Goal: Information Seeking & Learning: Learn about a topic

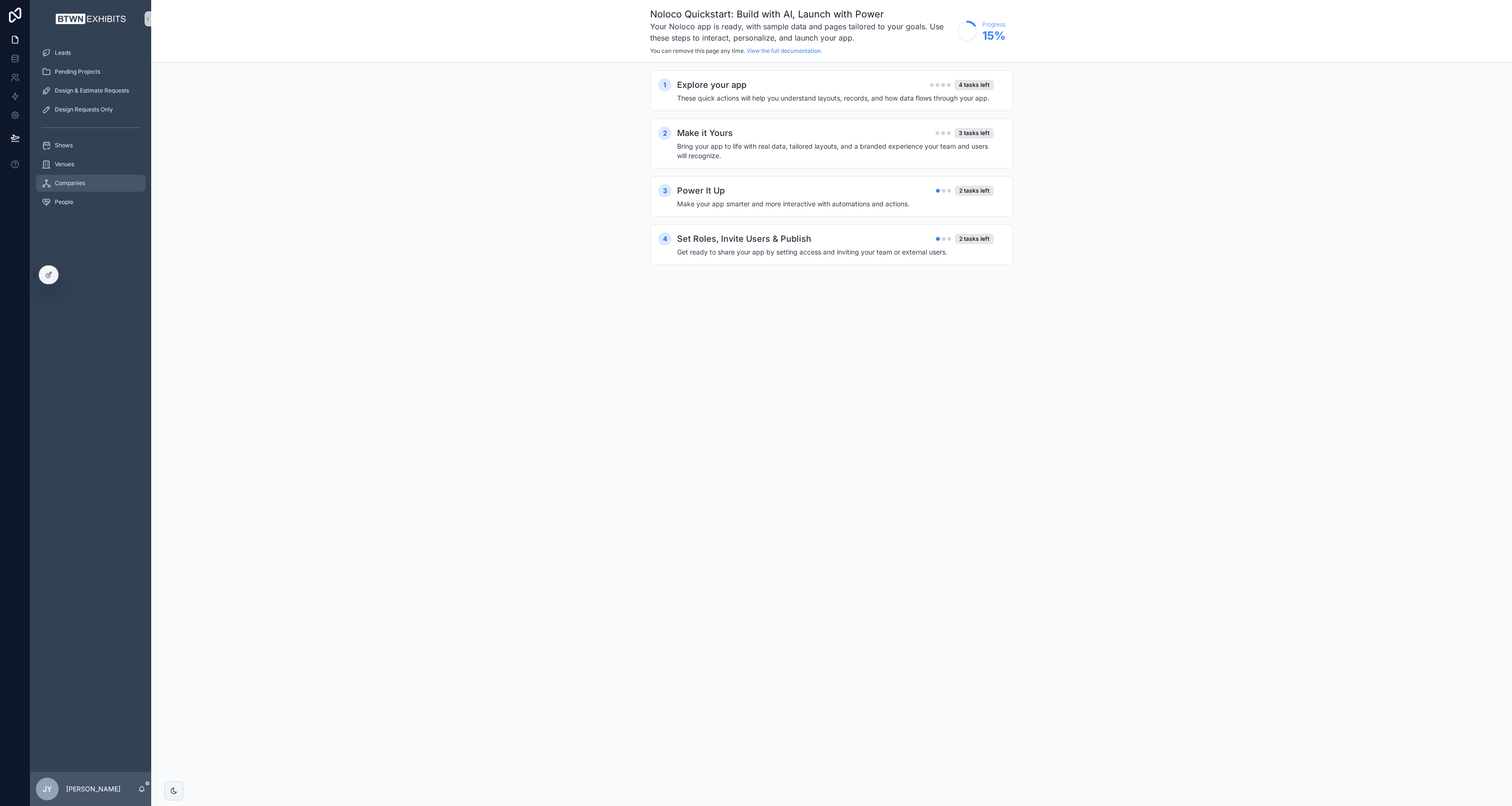
click at [76, 184] on span "Companies" at bounding box center [70, 183] width 30 height 8
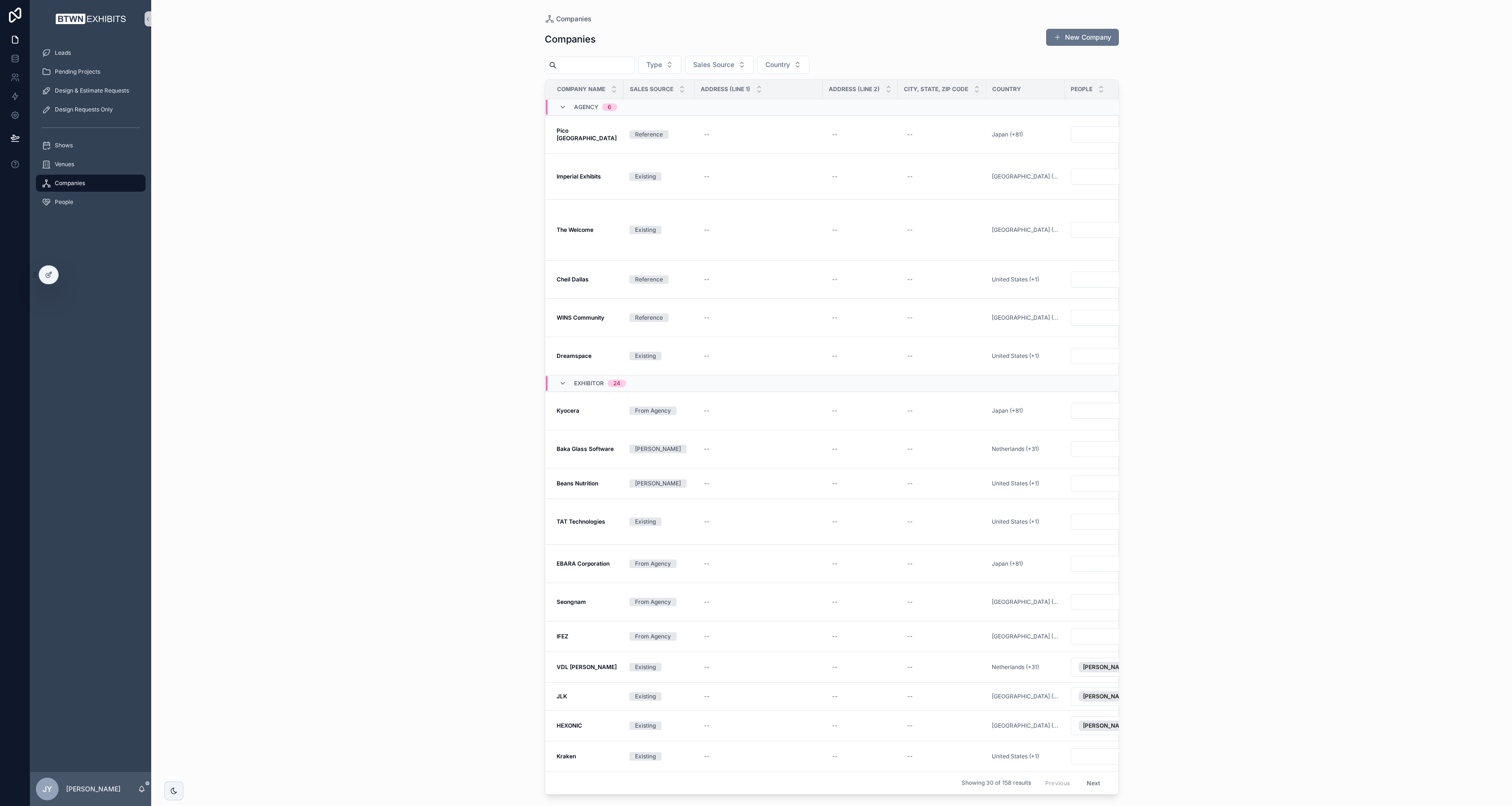
click at [603, 66] on input "scrollable content" at bounding box center [595, 65] width 78 height 13
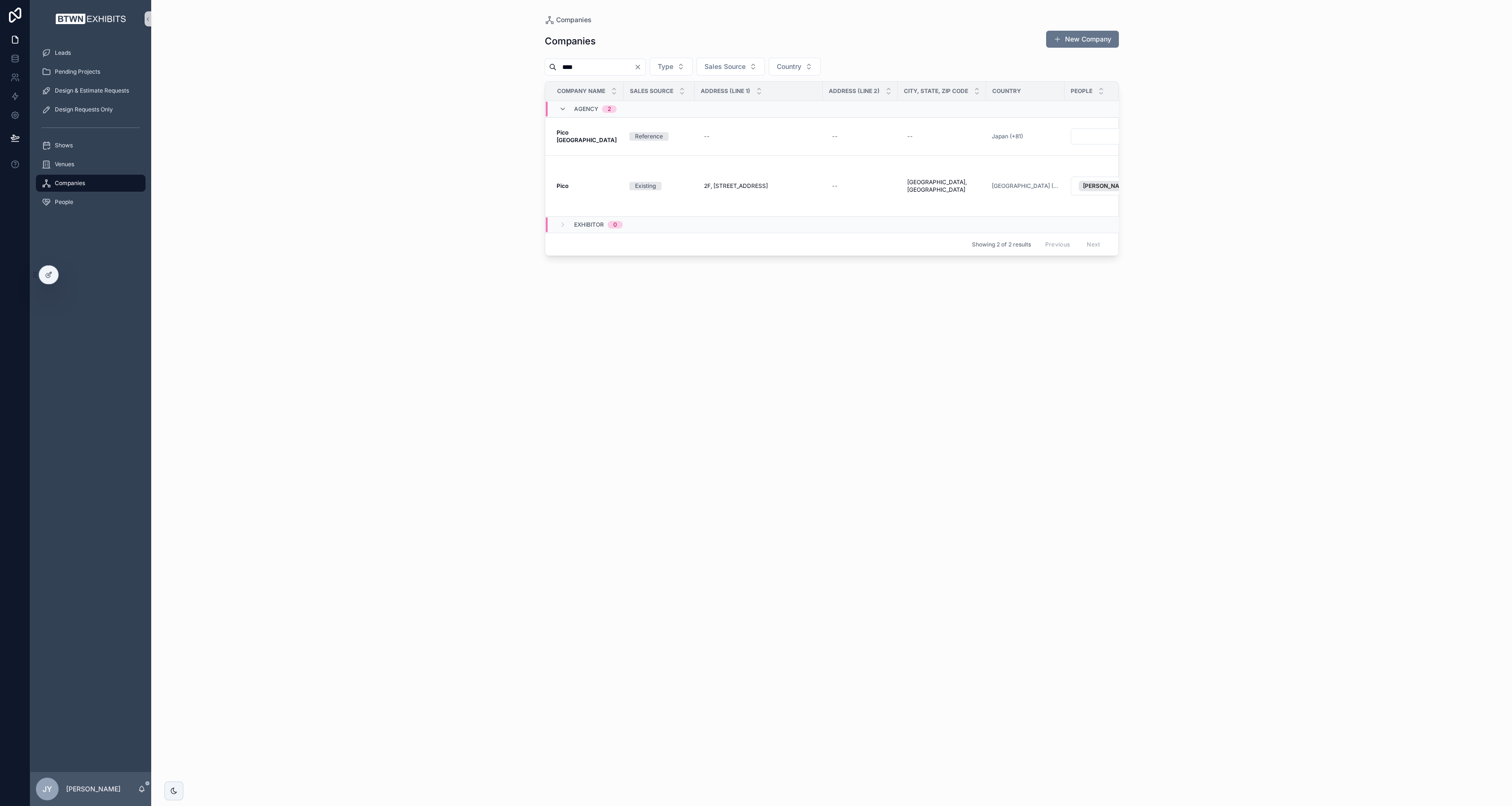
type input "****"
click at [584, 135] on strong "Pico [GEOGRAPHIC_DATA]" at bounding box center [586, 136] width 60 height 15
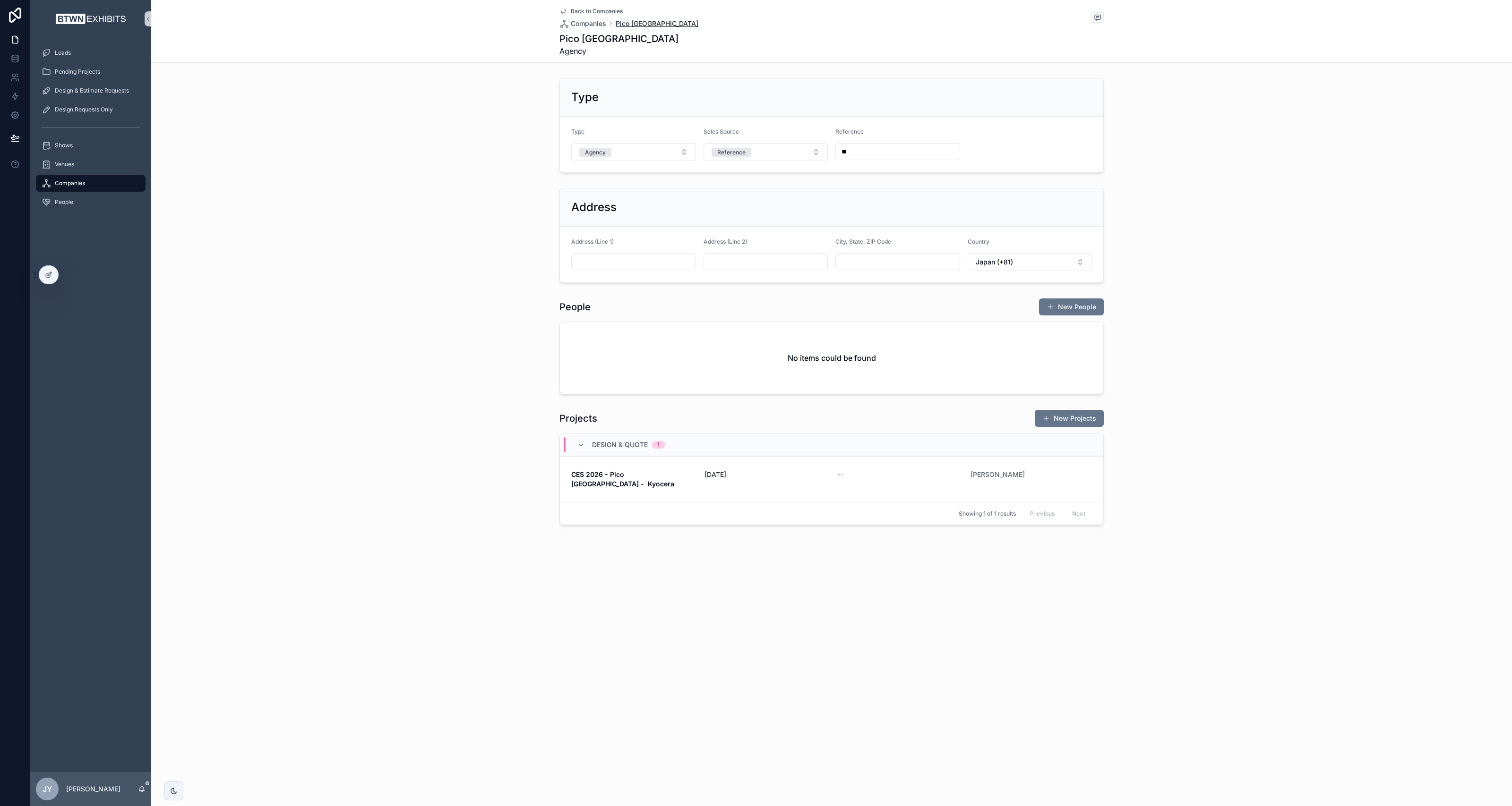
click at [640, 22] on span "Pico [GEOGRAPHIC_DATA]" at bounding box center [656, 23] width 83 height 9
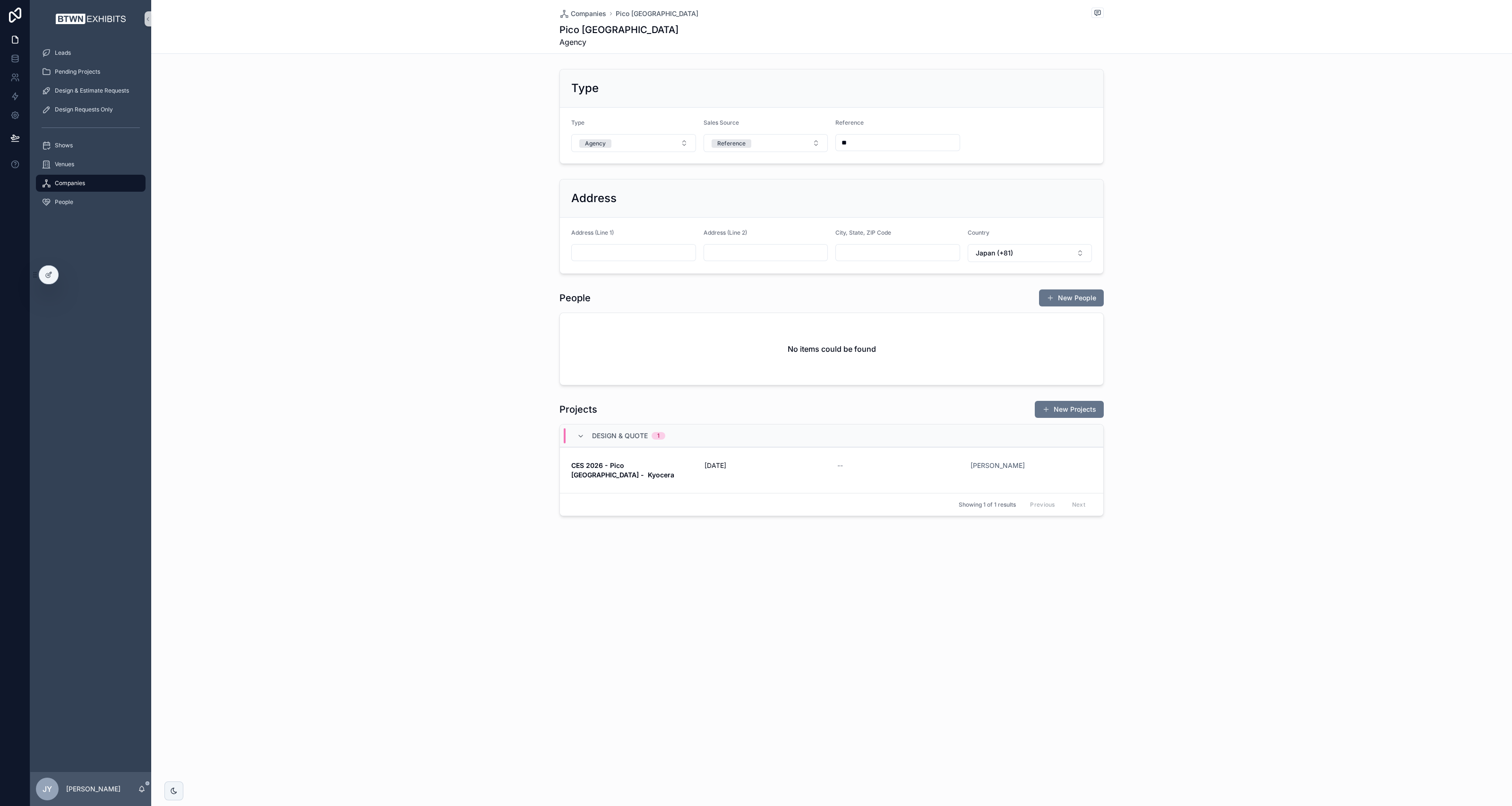
drag, startPoint x: 409, startPoint y: 194, endPoint x: 333, endPoint y: 266, distance: 104.7
click at [333, 266] on div "Address Address (Line 1) Address (Line 2) City, State, ZIP Code Country [GEOGRA…" at bounding box center [831, 227] width 1361 height 103
click at [52, 273] on div at bounding box center [49, 274] width 19 height 18
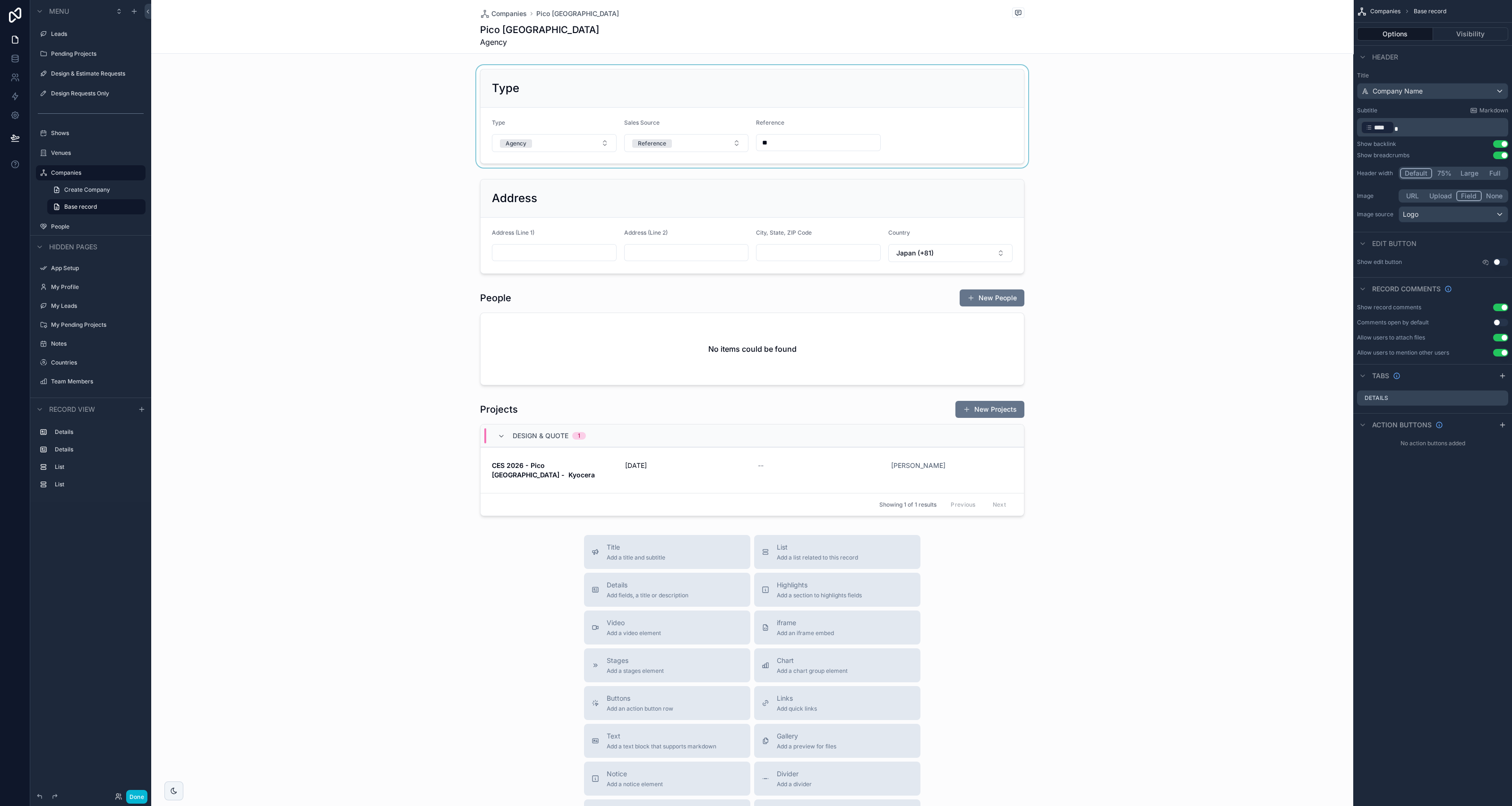
click at [716, 84] on div "scrollable content" at bounding box center [752, 116] width 1202 height 103
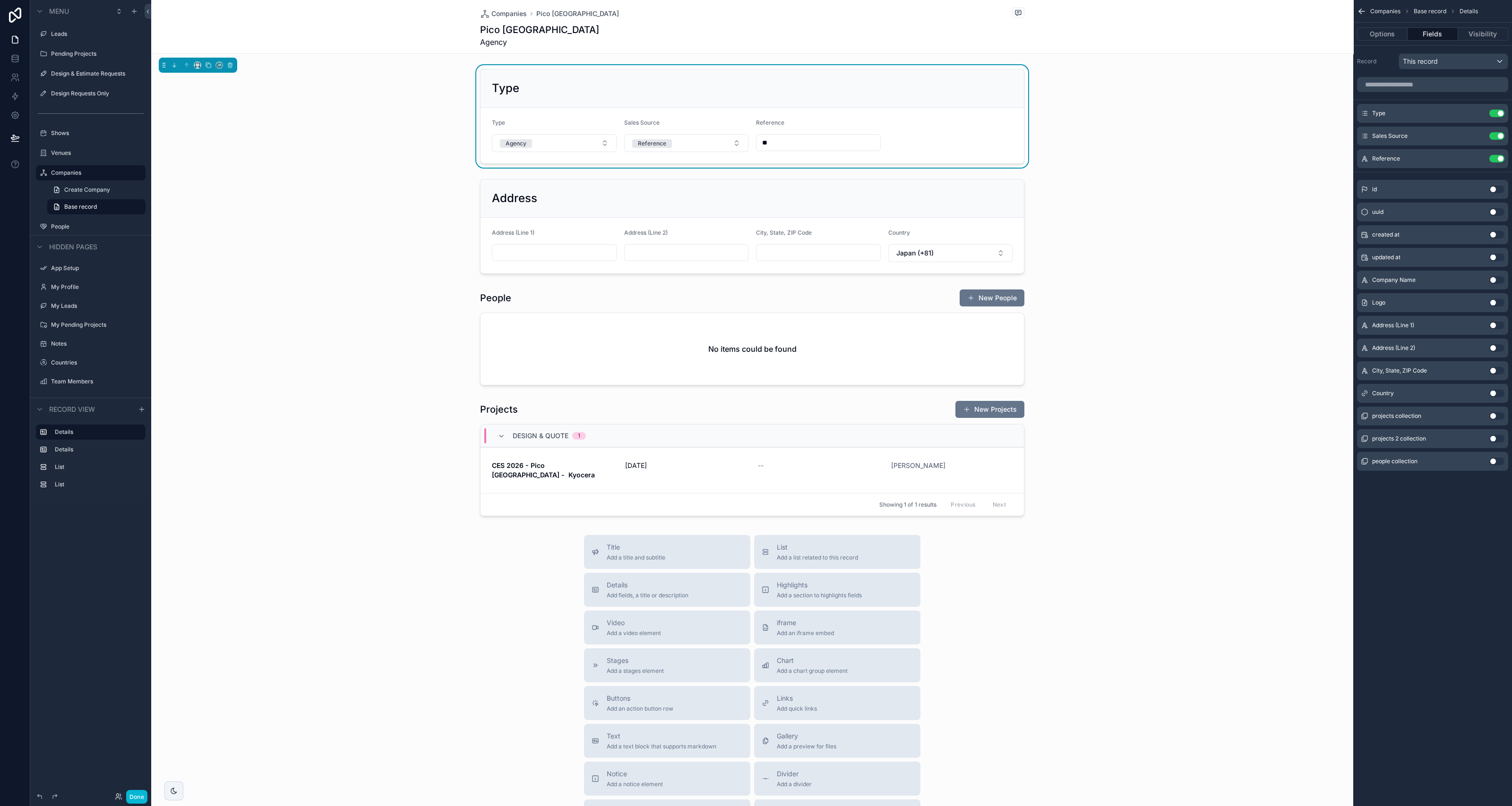
click at [1494, 278] on button "Use setting" at bounding box center [1497, 279] width 15 height 8
click at [1474, 177] on icon "scrollable content" at bounding box center [1478, 181] width 8 height 8
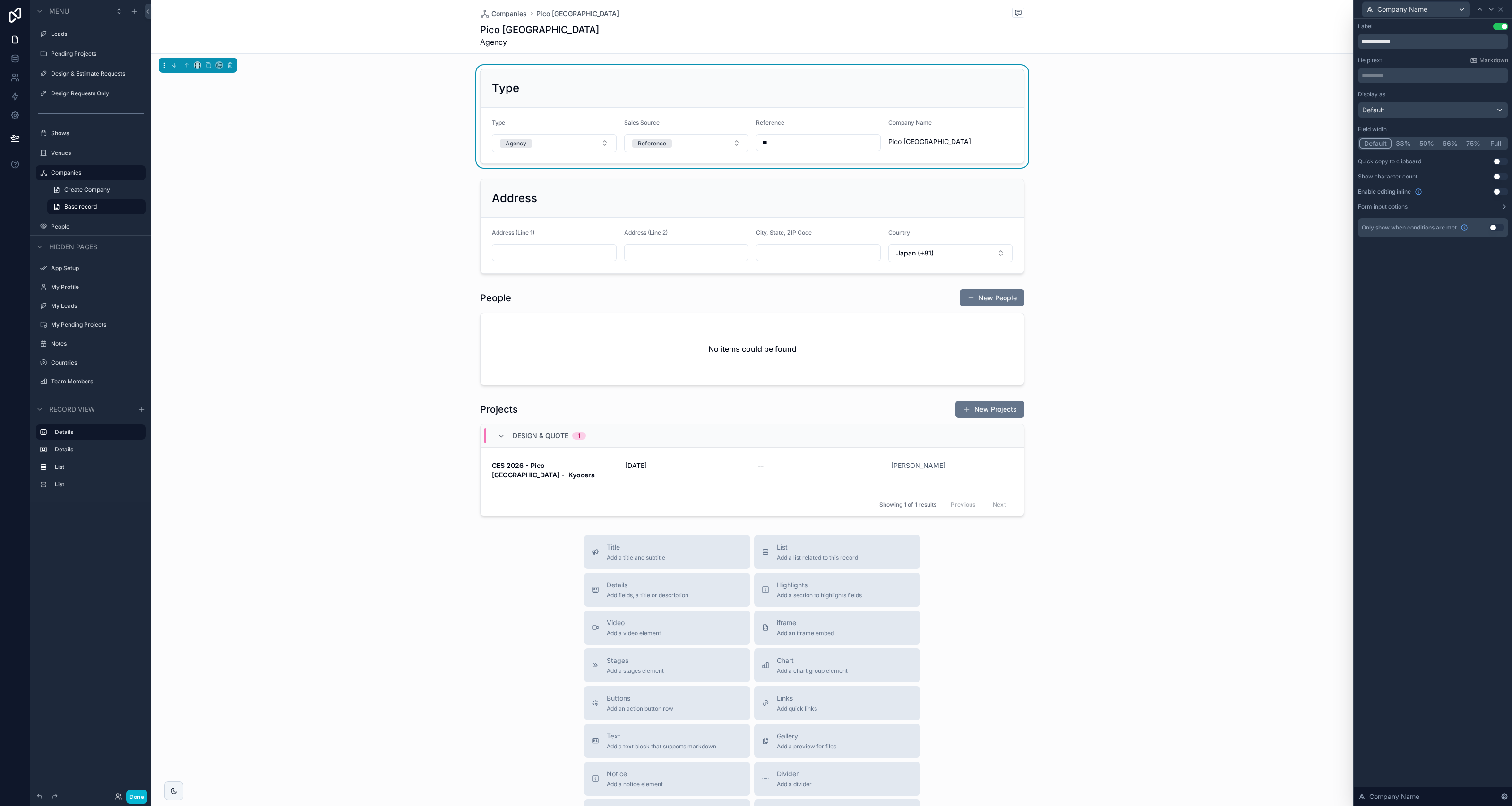
click at [1496, 188] on button "Use setting" at bounding box center [1500, 191] width 15 height 8
click at [1504, 9] on icon at bounding box center [1500, 9] width 8 height 8
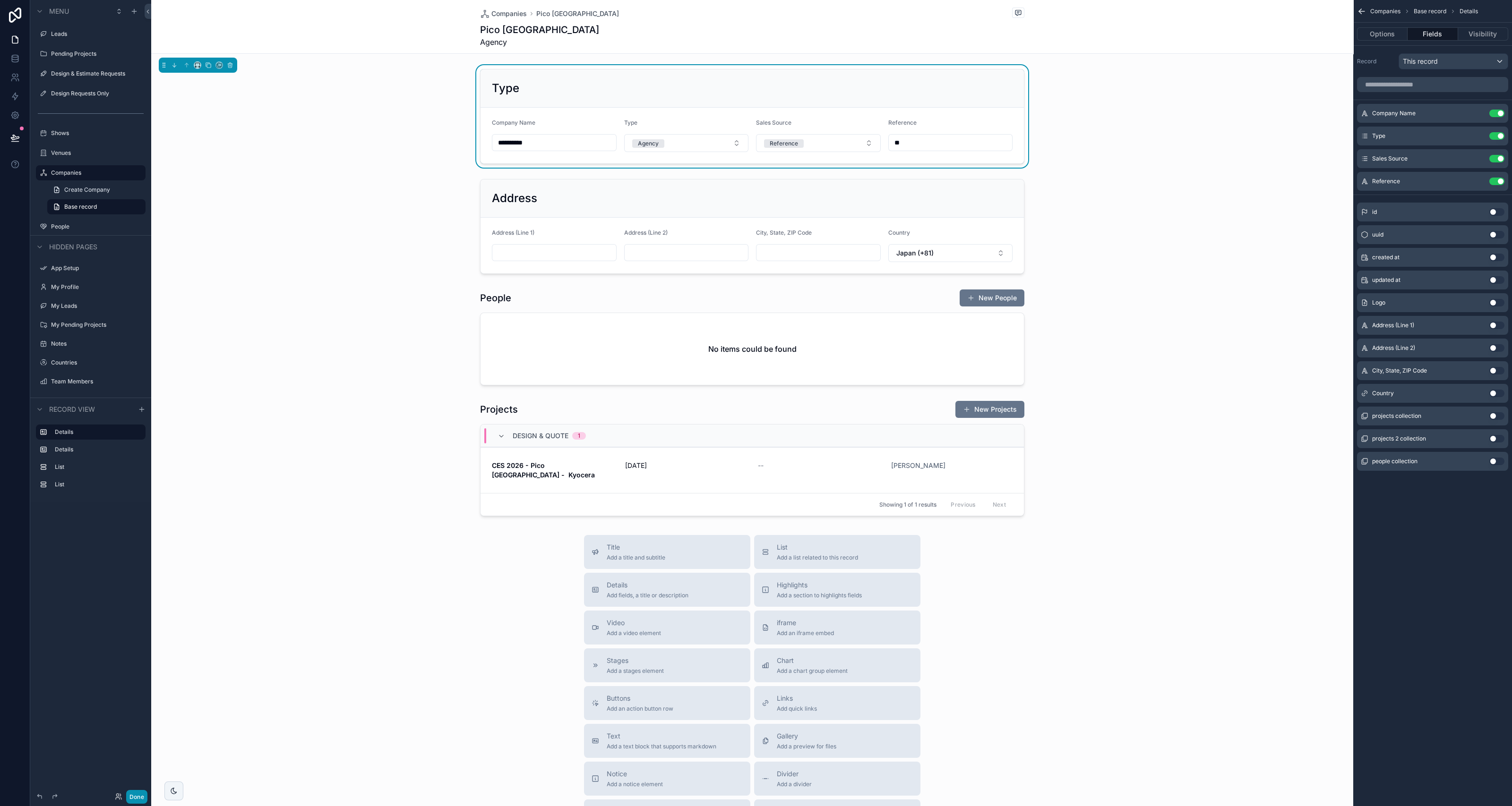
click at [132, 798] on button "Done" at bounding box center [136, 797] width 21 height 13
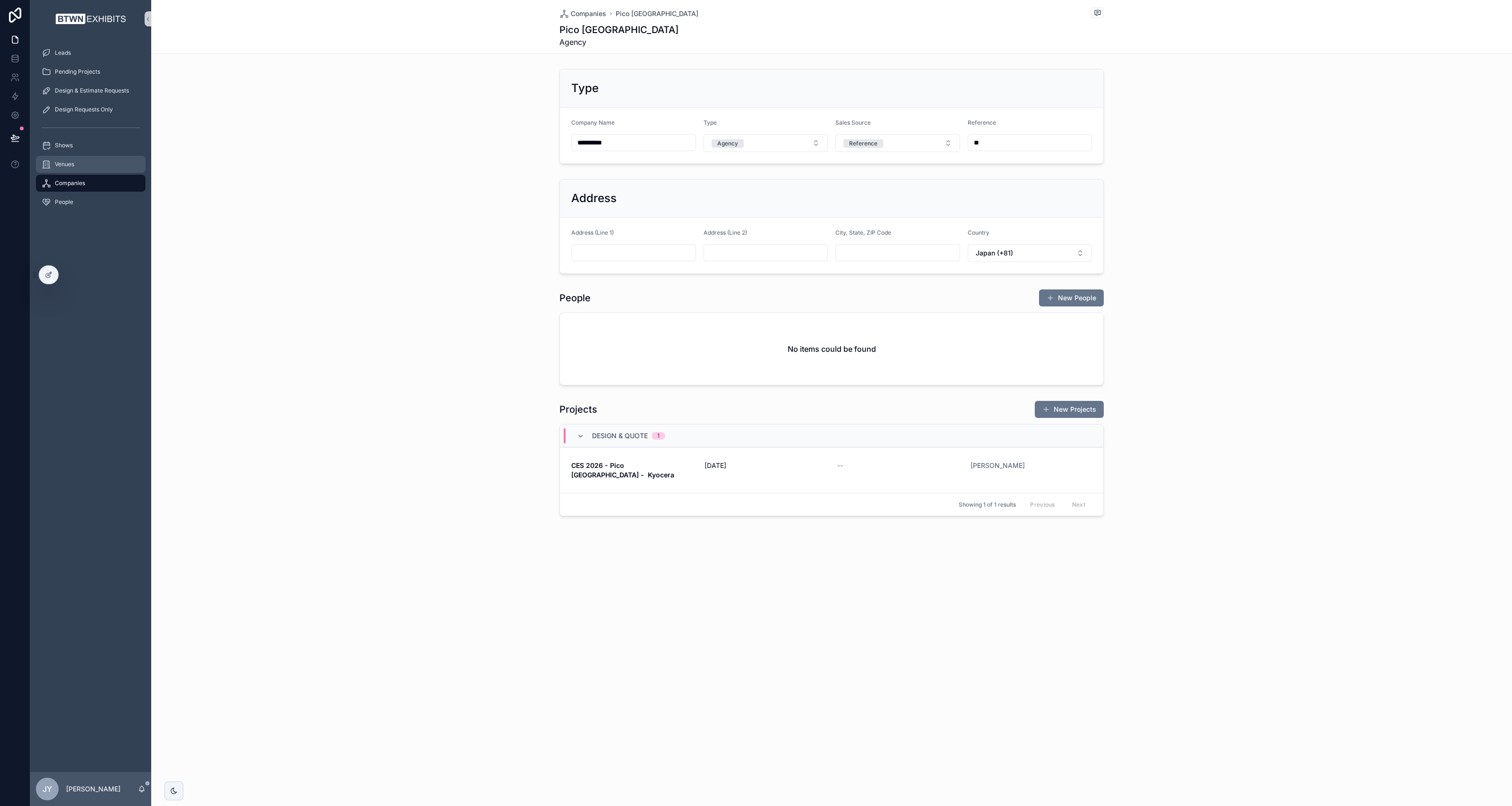
click at [64, 169] on div "Venues" at bounding box center [91, 165] width 99 height 15
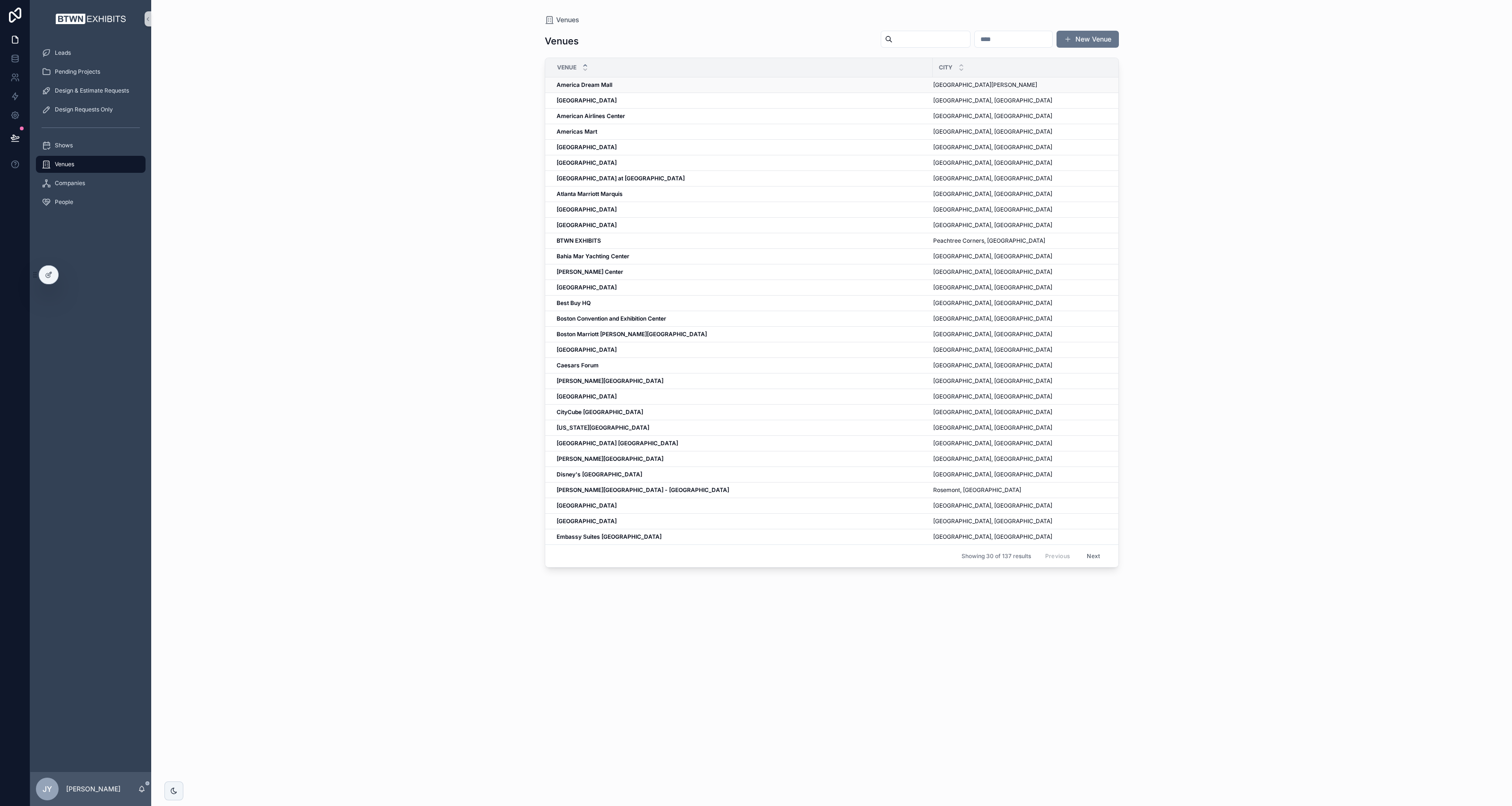
click at [585, 79] on td "America Dream Mall America Dream Mall" at bounding box center [738, 85] width 387 height 16
click at [579, 87] on strong "America Dream Mall" at bounding box center [584, 84] width 56 height 7
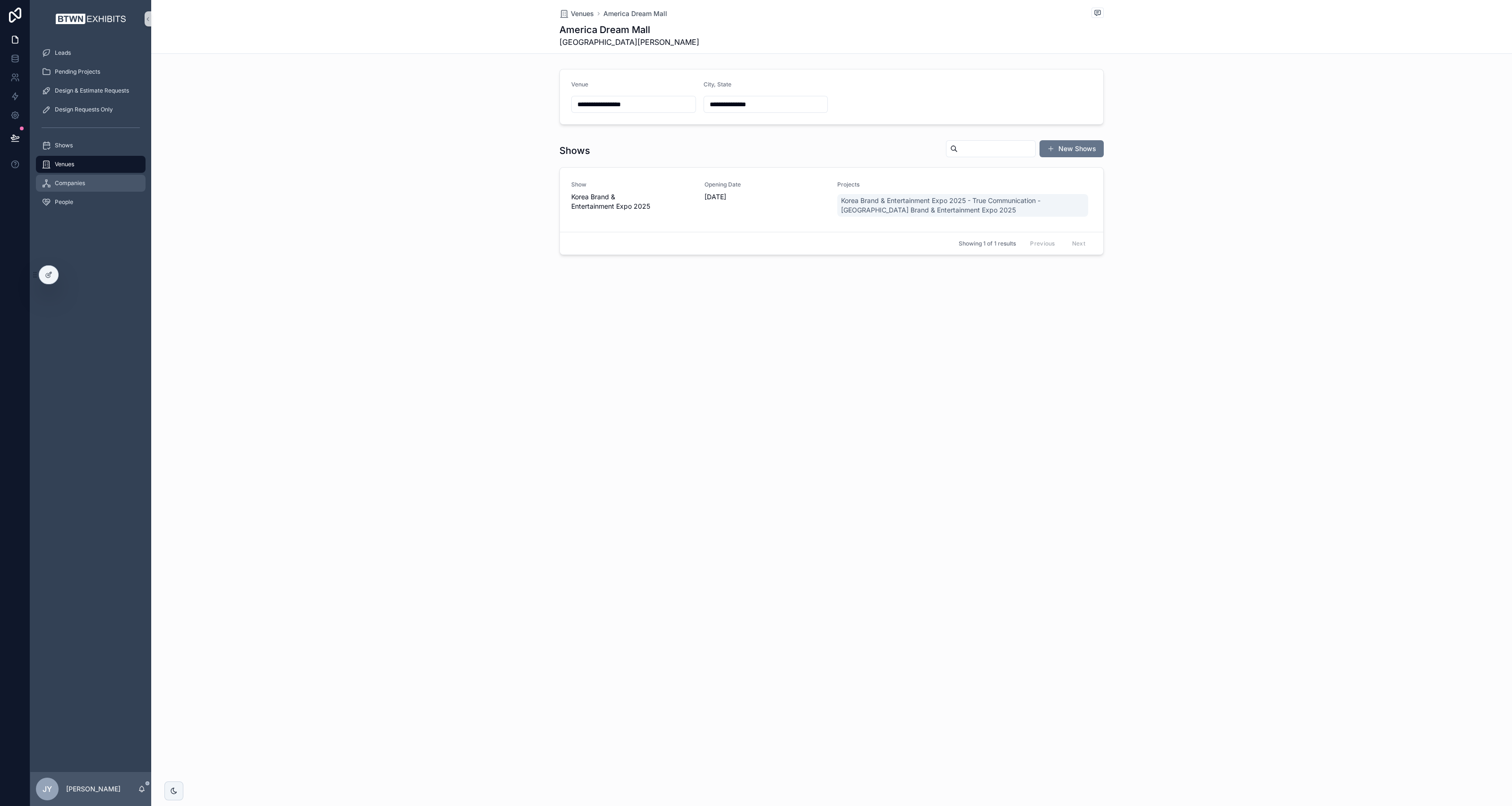
click at [77, 187] on div "Companies" at bounding box center [91, 183] width 99 height 15
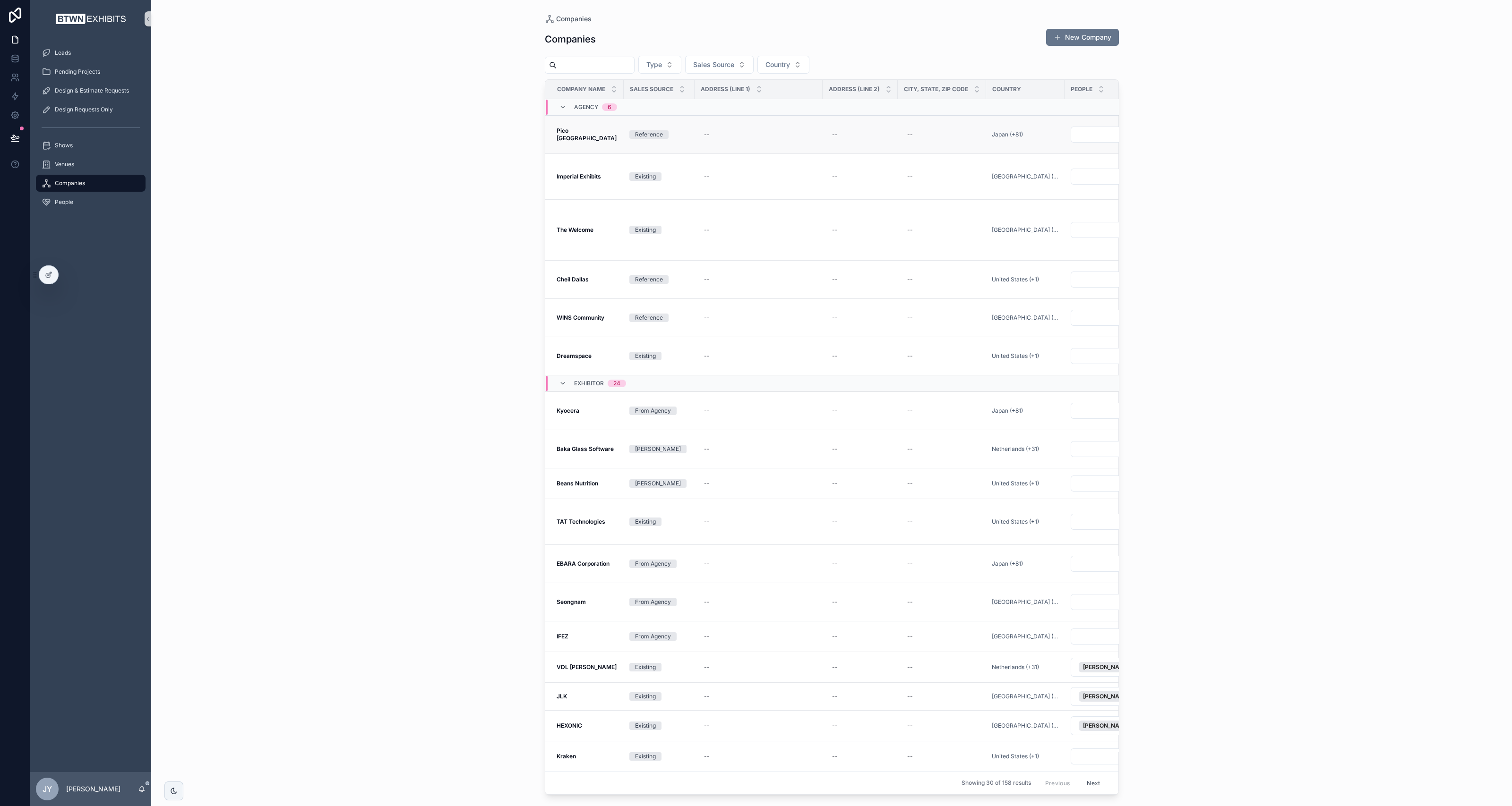
click at [570, 131] on strong "Pico [GEOGRAPHIC_DATA]" at bounding box center [586, 135] width 60 height 15
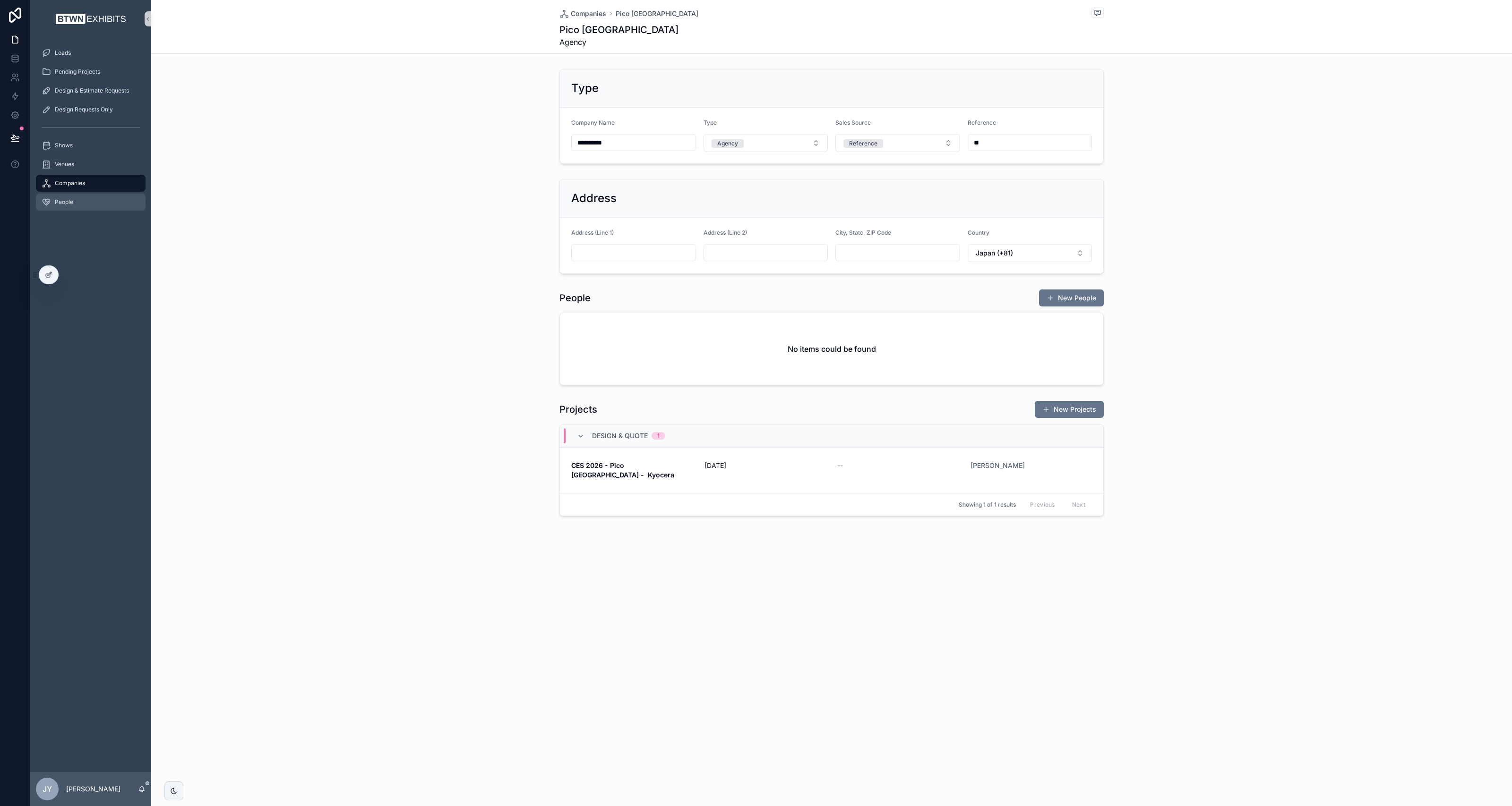
click at [59, 207] on div "People" at bounding box center [91, 202] width 99 height 15
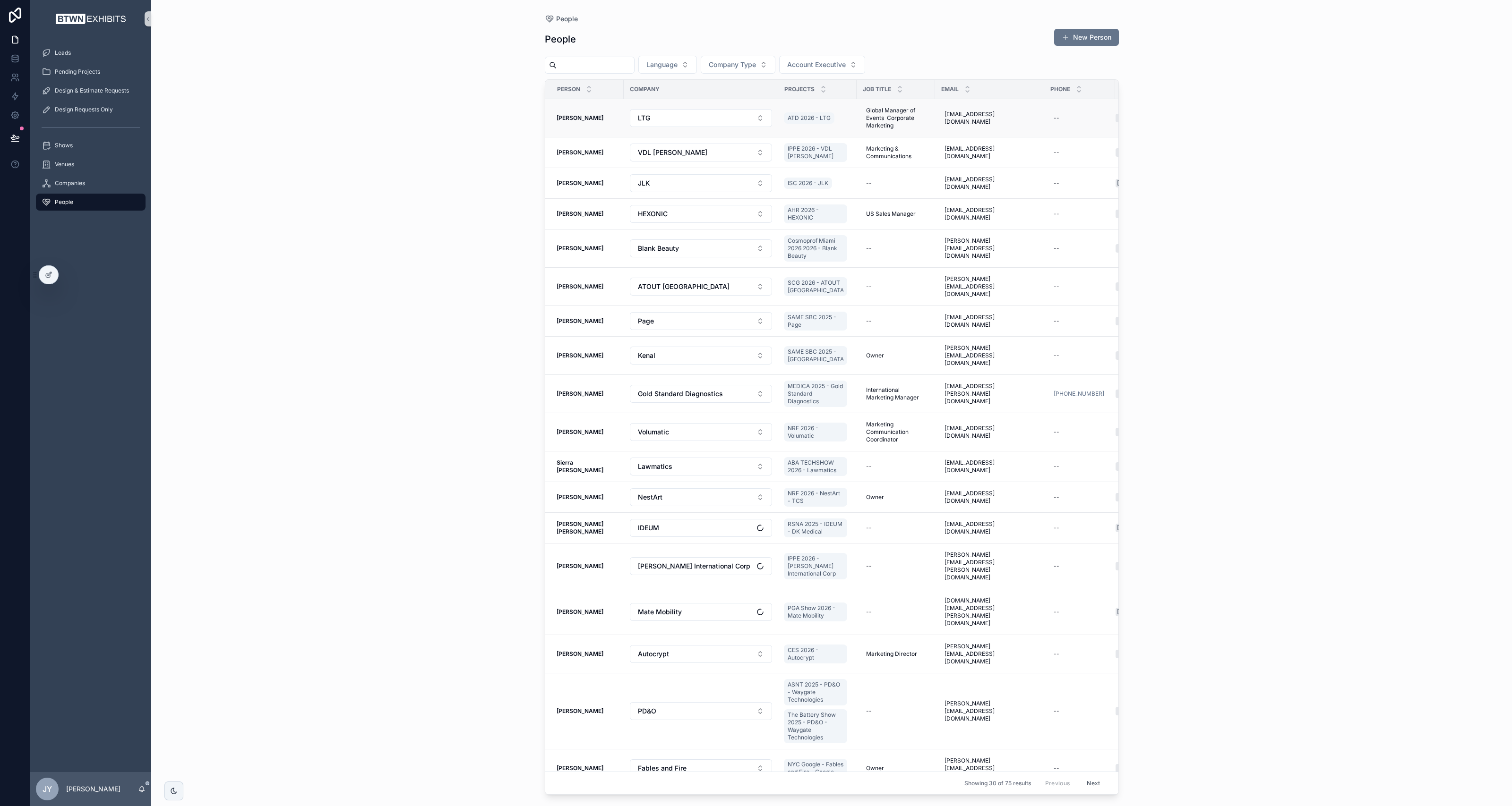
click at [564, 118] on strong "[PERSON_NAME]" at bounding box center [580, 118] width 47 height 7
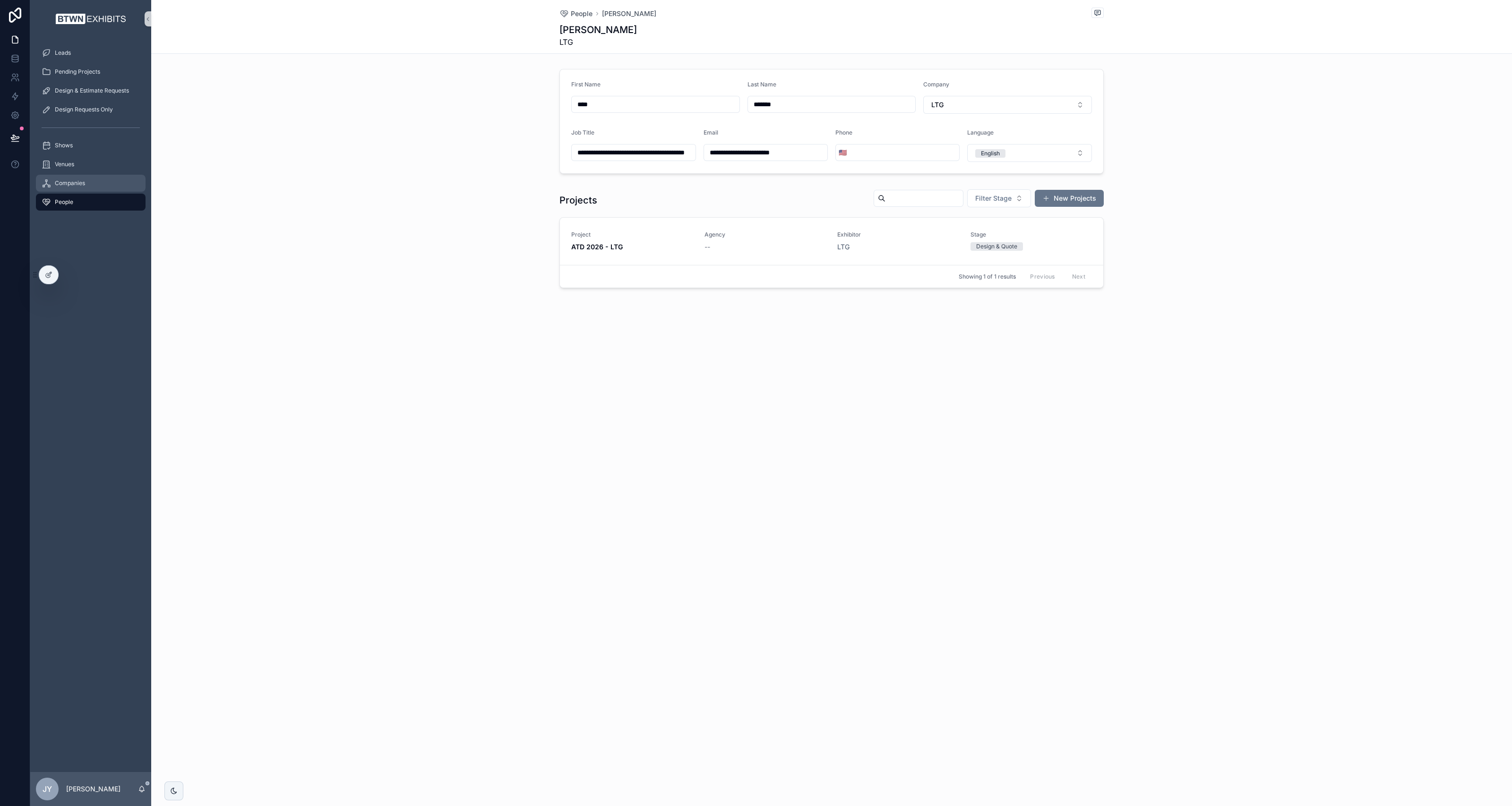
click at [74, 175] on link "Companies" at bounding box center [90, 183] width 110 height 17
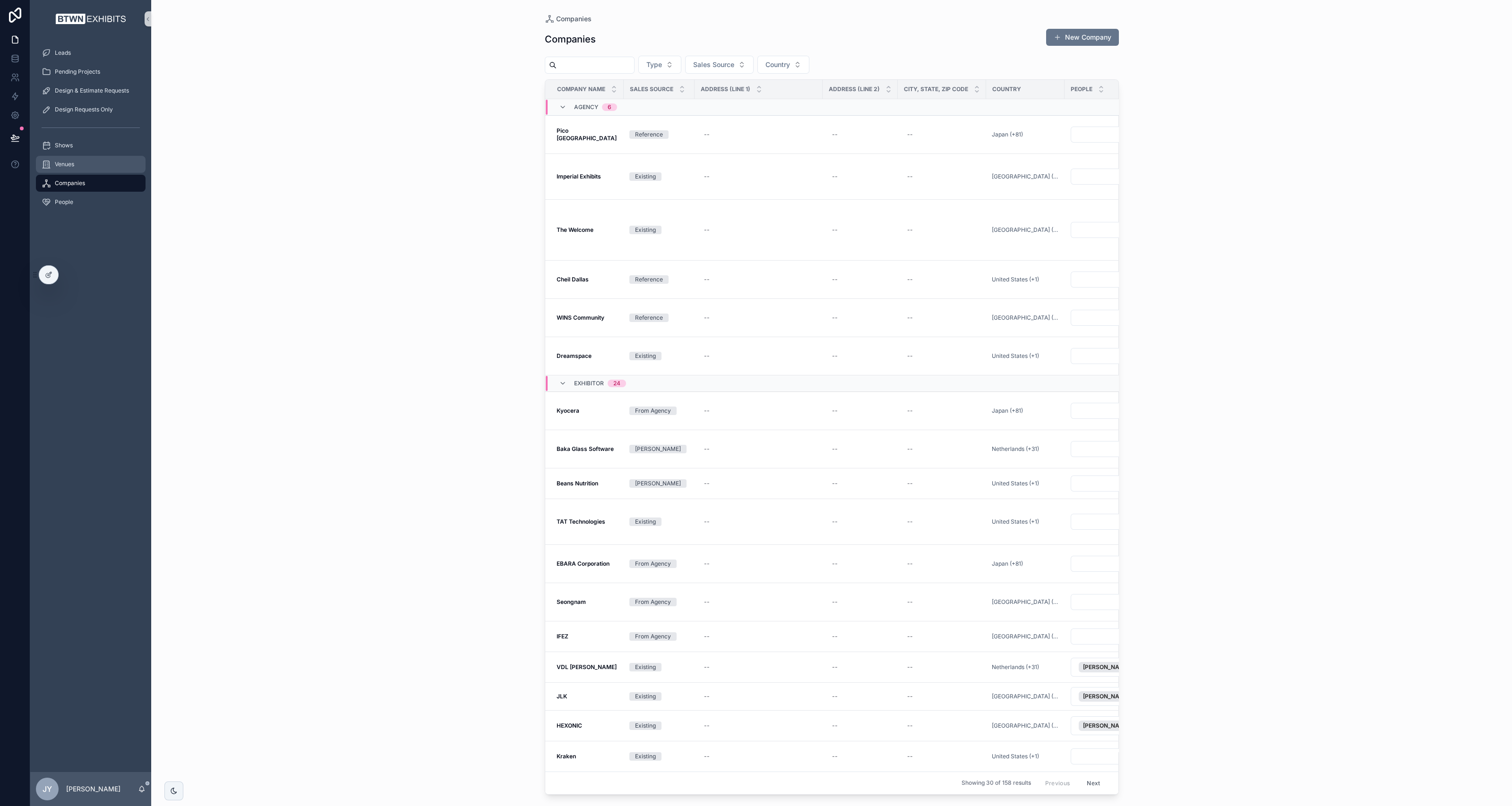
click at [74, 166] on span "Venues" at bounding box center [64, 164] width 19 height 8
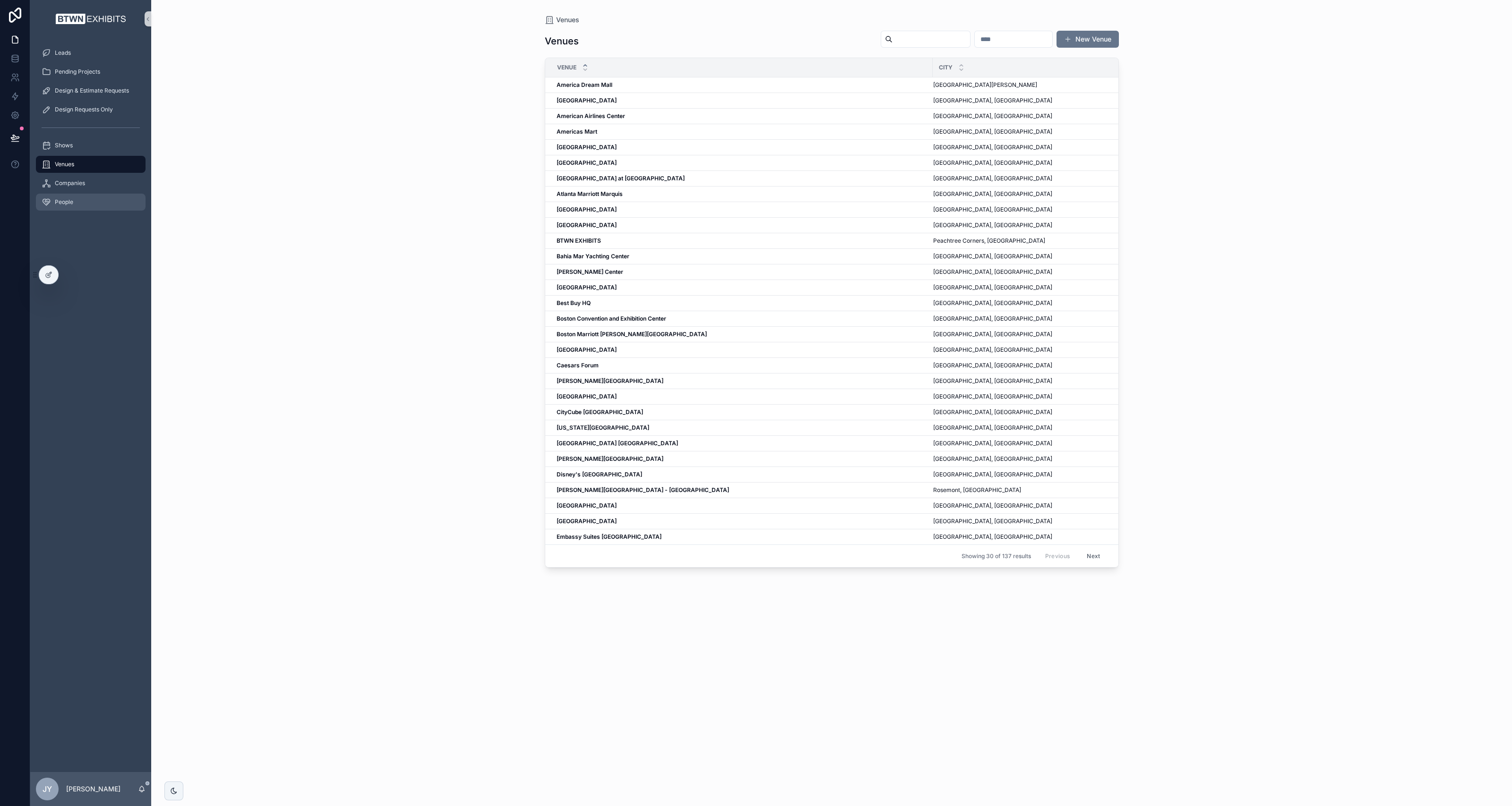
click at [75, 196] on div "People" at bounding box center [91, 202] width 99 height 15
click at [69, 181] on span "Companies" at bounding box center [70, 183] width 30 height 8
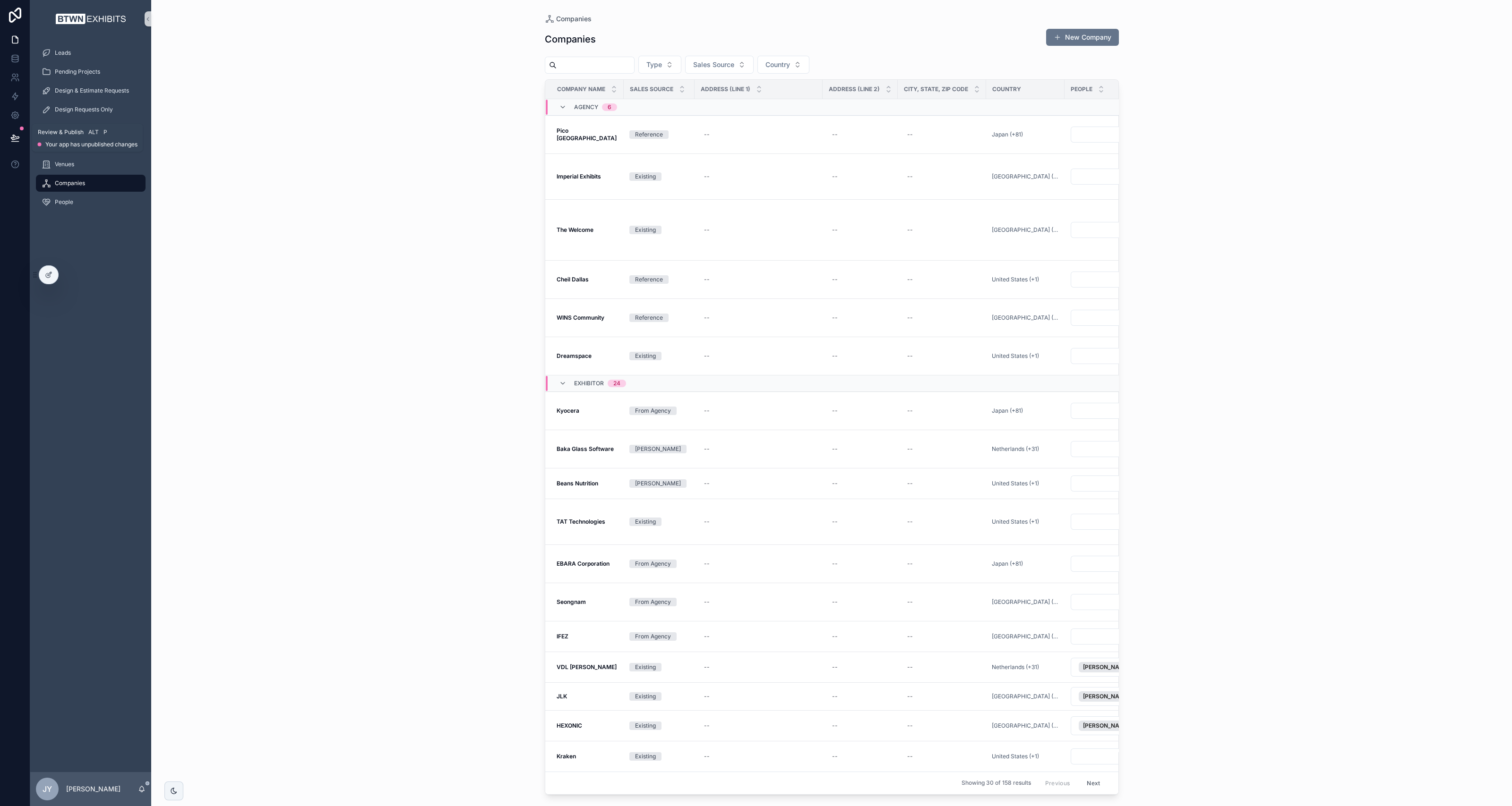
click at [13, 133] on icon at bounding box center [14, 137] width 9 height 9
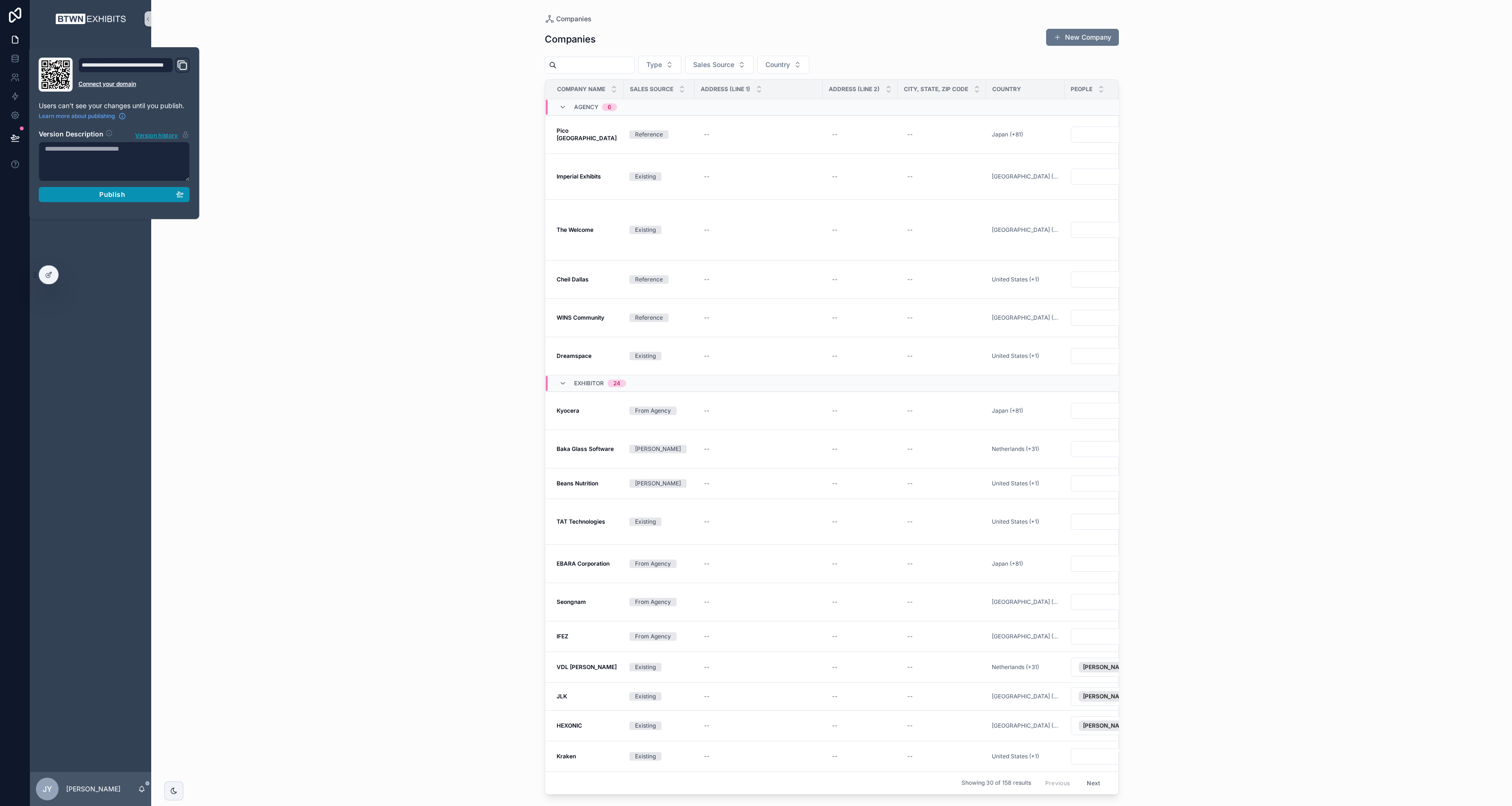
click at [105, 191] on span "Publish" at bounding box center [112, 195] width 26 height 8
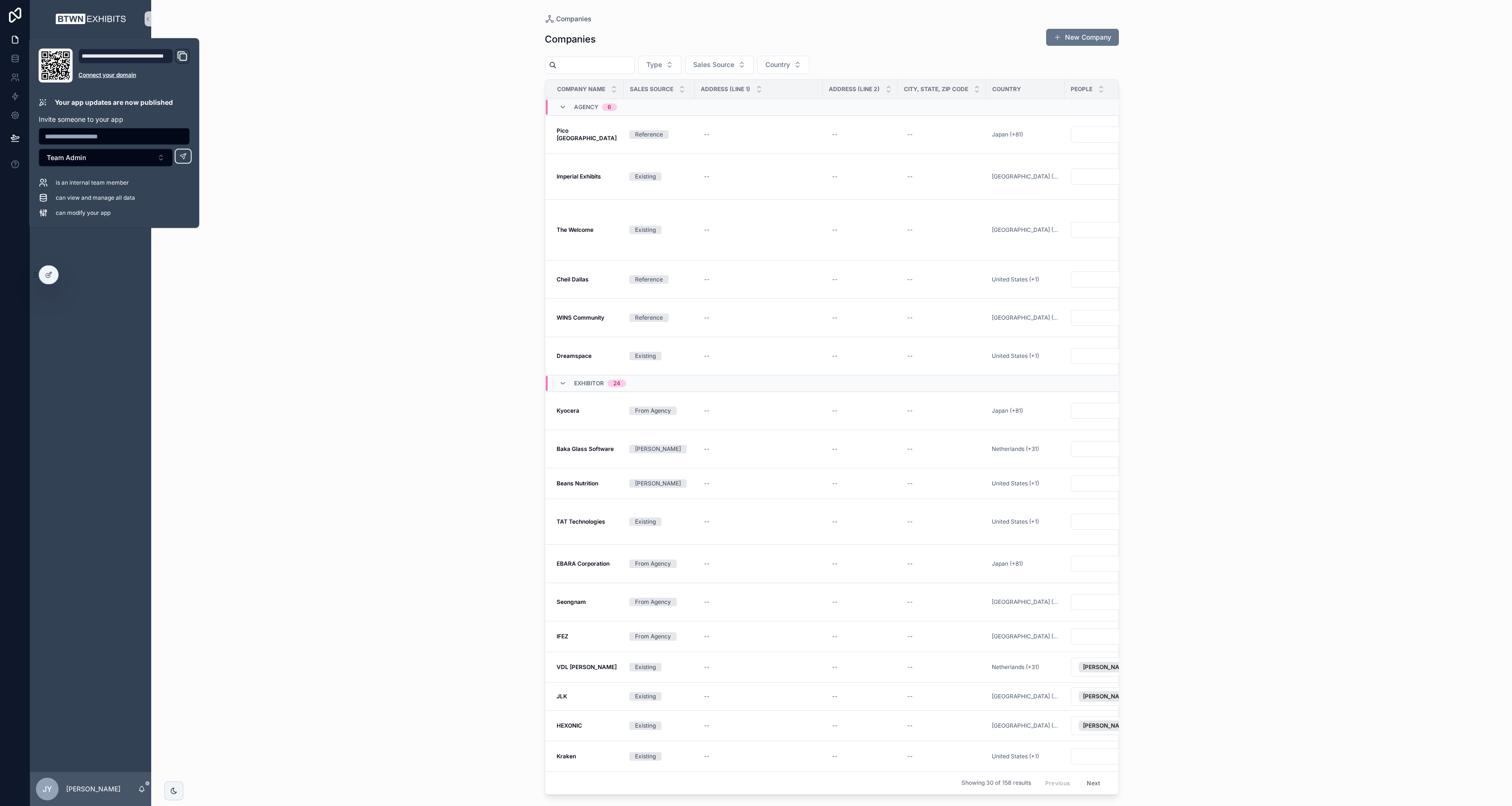
click at [312, 227] on div "Companies Companies New Company Type Sales Source Country Company Name Sales So…" at bounding box center [831, 403] width 1361 height 806
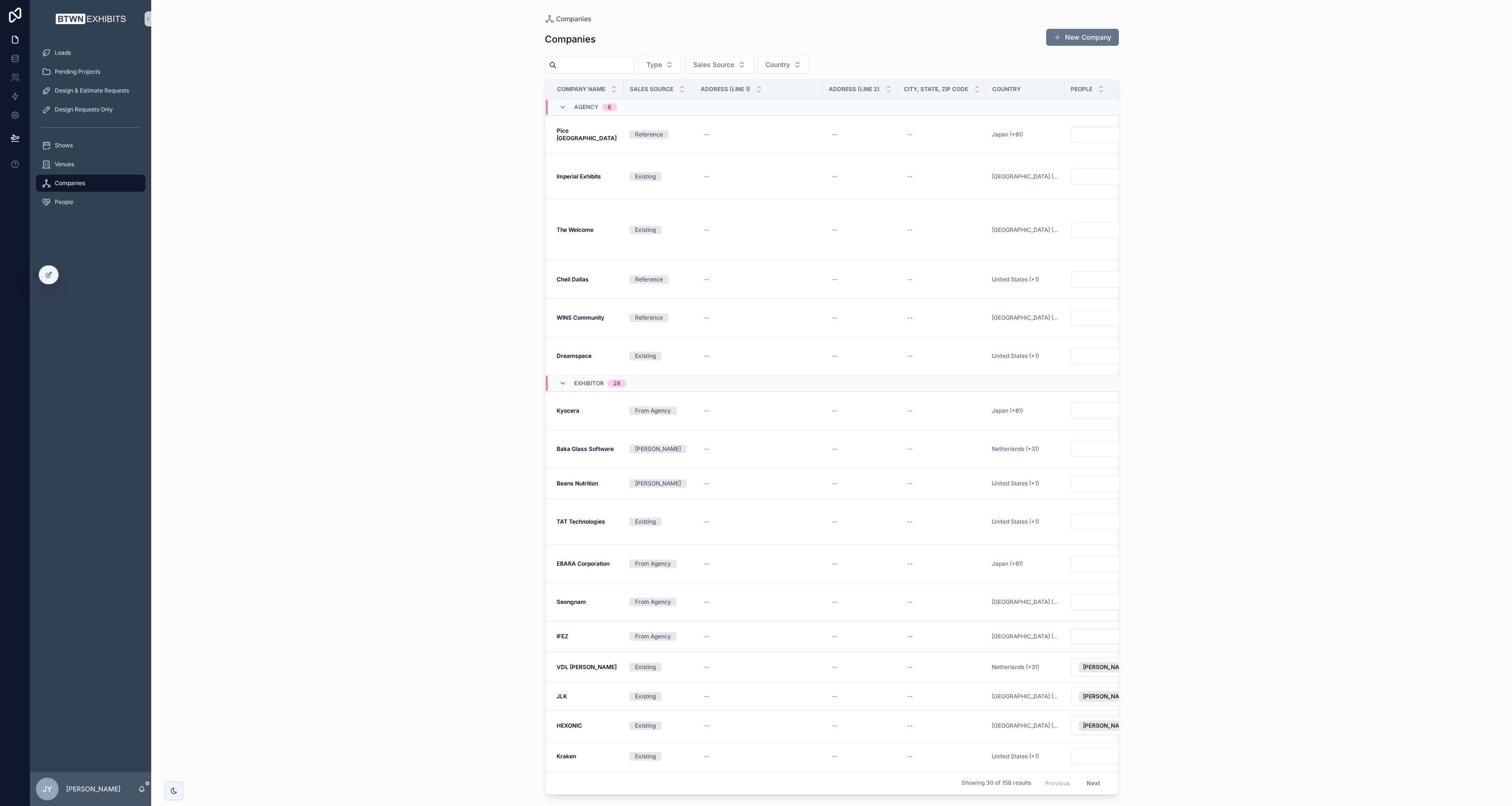
click at [577, 130] on strong "Pico [GEOGRAPHIC_DATA]" at bounding box center [586, 135] width 60 height 15
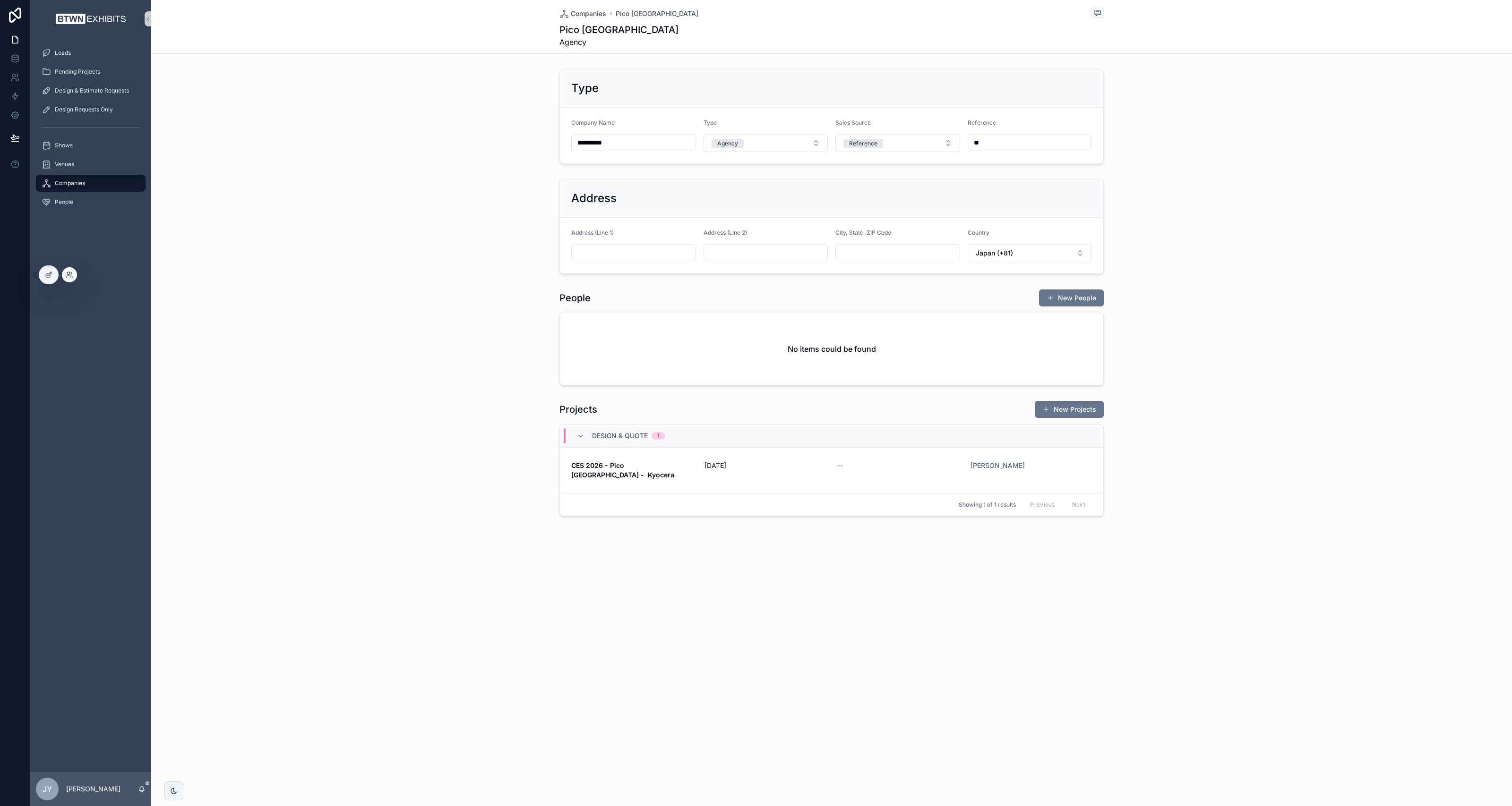
type input "**********"
